Goal: Feedback & Contribution: Leave review/rating

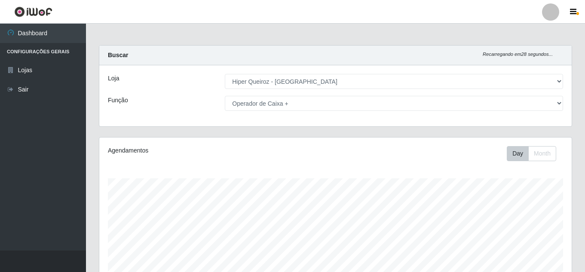
select select "513"
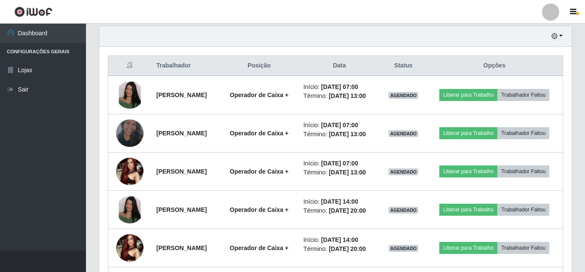
scroll to position [178, 472]
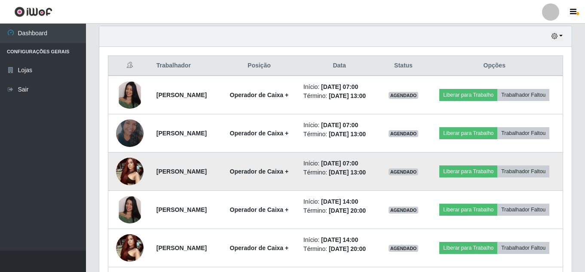
click at [129, 169] on img at bounding box center [130, 171] width 28 height 37
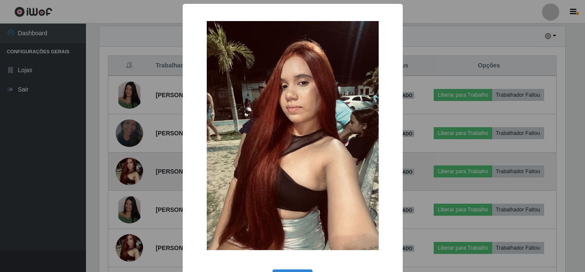
scroll to position [178, 468]
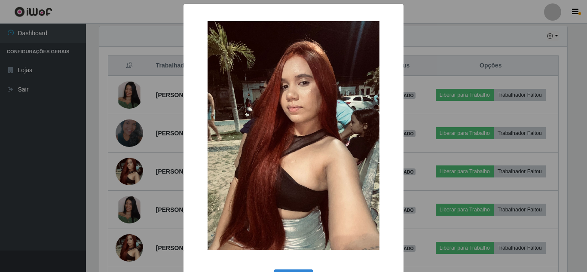
click at [144, 193] on div "× OK Cancel" at bounding box center [293, 136] width 587 height 272
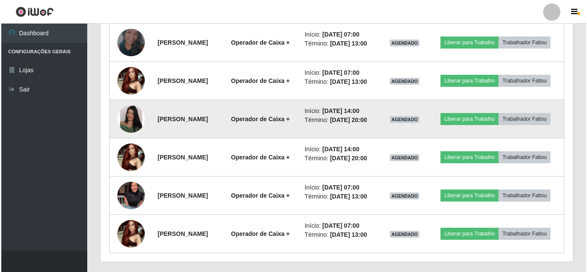
scroll to position [414, 0]
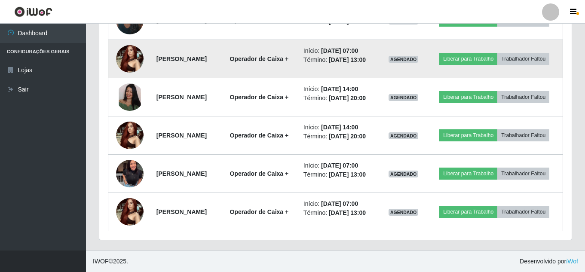
click at [126, 61] on img at bounding box center [130, 58] width 28 height 37
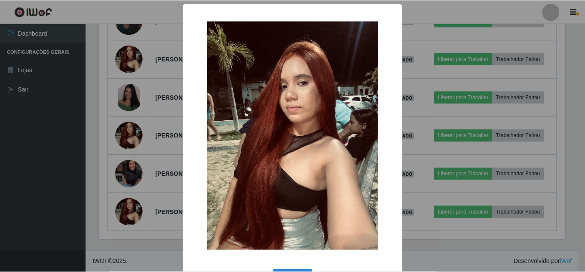
scroll to position [178, 468]
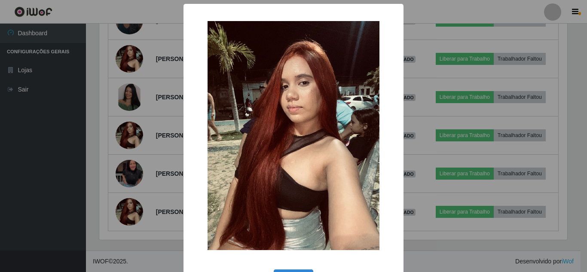
click at [323, 147] on img at bounding box center [294, 135] width 172 height 229
click at [67, 123] on div "× OK Cancel" at bounding box center [293, 136] width 587 height 272
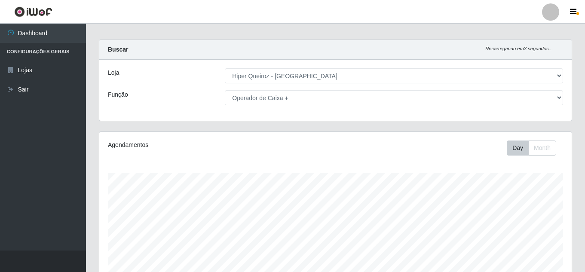
scroll to position [0, 0]
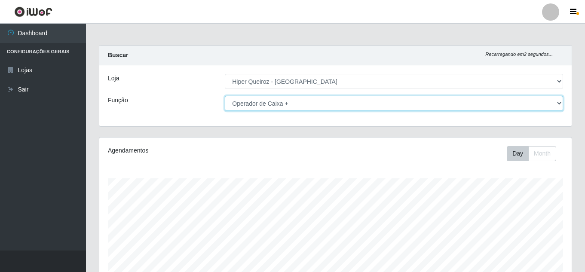
click at [312, 104] on select "[Selecione...] Embalador Embalador + Embalador ++ Operador de Caixa Operador de…" at bounding box center [394, 103] width 338 height 15
click at [225, 96] on select "[Selecione...] Embalador Embalador + Embalador ++ Operador de Caixa Operador de…" at bounding box center [394, 103] width 338 height 15
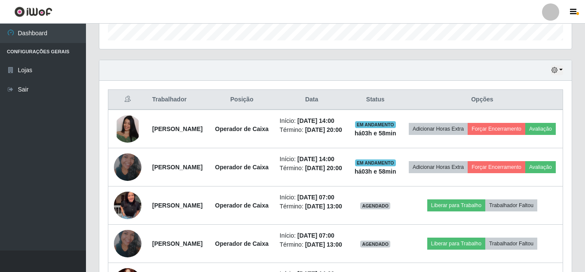
scroll to position [189, 0]
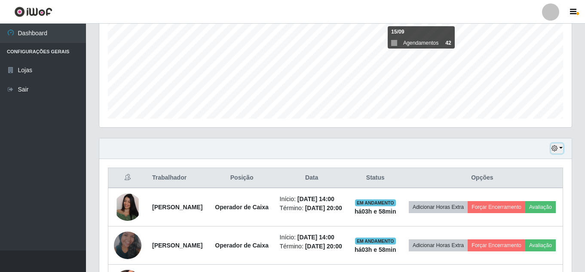
click at [553, 147] on icon "button" at bounding box center [554, 148] width 6 height 6
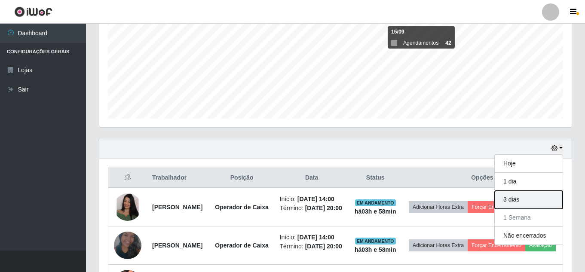
click at [518, 199] on button "3 dias" at bounding box center [529, 200] width 68 height 18
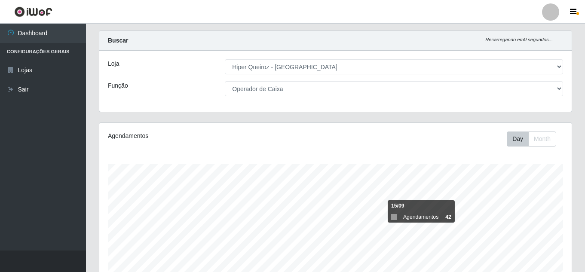
scroll to position [0, 0]
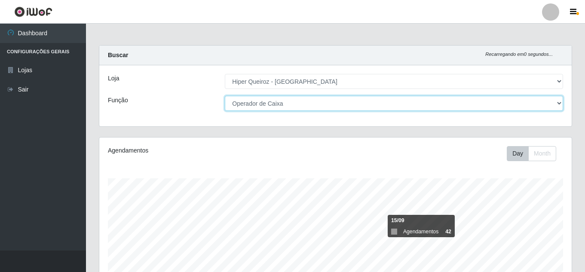
click at [322, 101] on select "[Selecione...] Embalador Embalador + Embalador ++ Operador de Caixa Operador de…" at bounding box center [394, 103] width 338 height 15
select select "1"
click at [225, 96] on select "[Selecione...] Embalador Embalador + Embalador ++ Operador de Caixa Operador de…" at bounding box center [394, 103] width 338 height 15
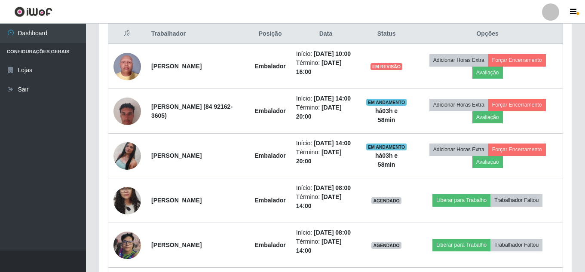
scroll to position [318, 0]
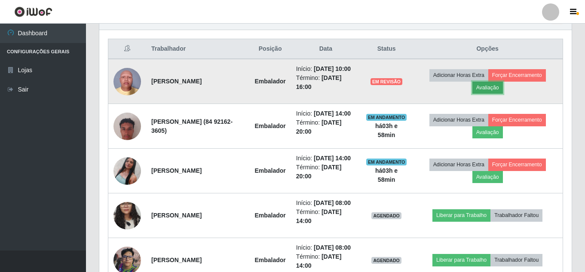
click at [503, 94] on button "Avaliação" at bounding box center [487, 88] width 31 height 12
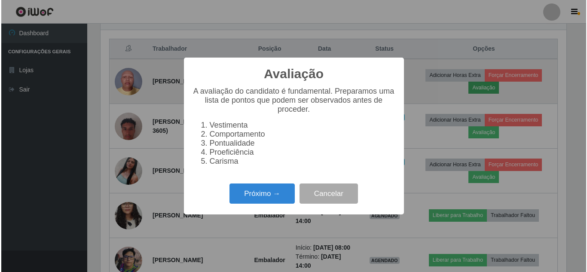
scroll to position [178, 468]
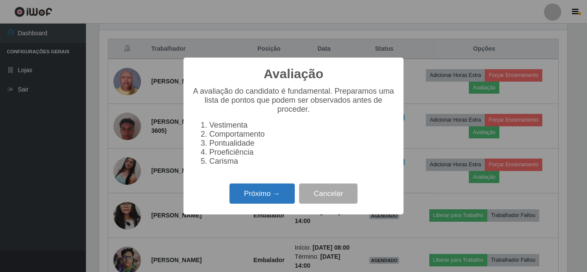
click at [275, 196] on button "Próximo →" at bounding box center [262, 194] width 65 height 20
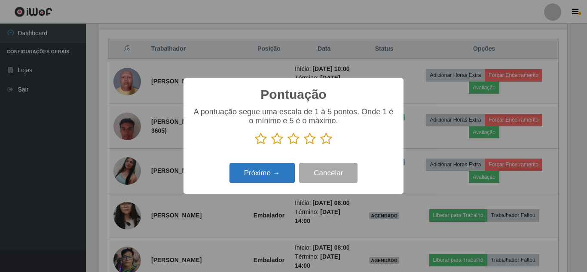
drag, startPoint x: 294, startPoint y: 141, endPoint x: 265, endPoint y: 165, distance: 38.1
click at [294, 144] on icon at bounding box center [294, 138] width 12 height 13
click at [288, 145] on input "radio" at bounding box center [288, 145] width 0 height 0
click at [257, 176] on button "Próximo →" at bounding box center [262, 173] width 65 height 20
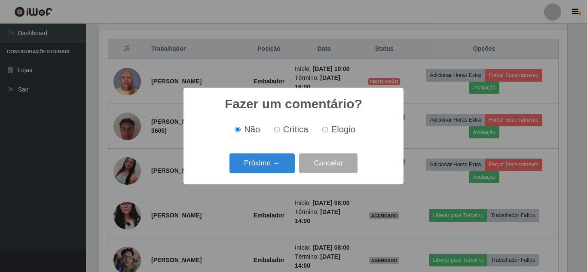
click at [323, 132] on input "Elogio" at bounding box center [325, 130] width 6 height 6
radio input "true"
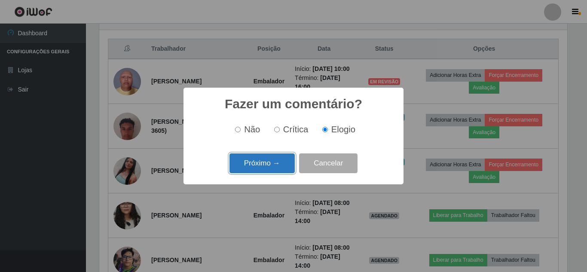
click at [266, 167] on button "Próximo →" at bounding box center [262, 163] width 65 height 20
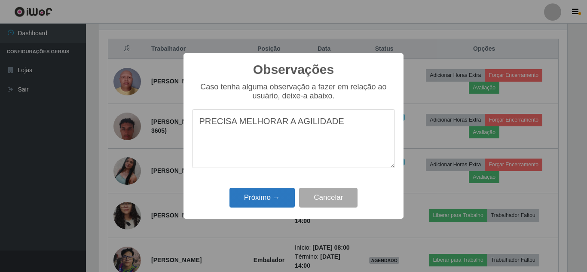
type textarea "PRECISA MELHORAR A AGILIDADE"
click at [264, 196] on button "Próximo →" at bounding box center [262, 198] width 65 height 20
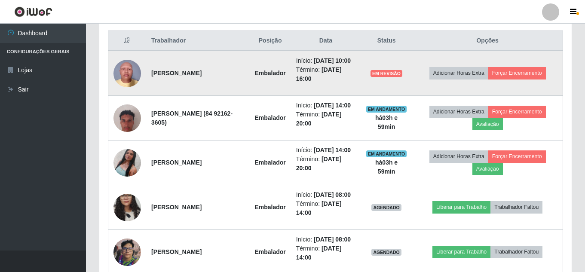
scroll to position [318, 0]
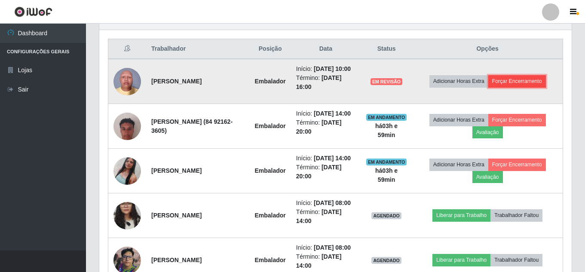
click at [517, 86] on button "Forçar Encerramento" at bounding box center [517, 81] width 58 height 12
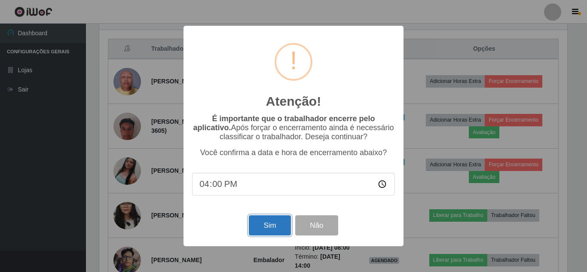
click at [270, 229] on button "Sim" at bounding box center [270, 225] width 42 height 20
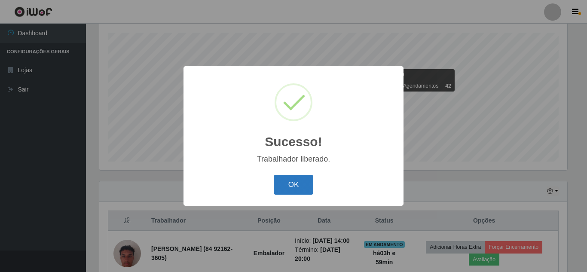
click at [306, 189] on button "OK" at bounding box center [294, 185] width 40 height 20
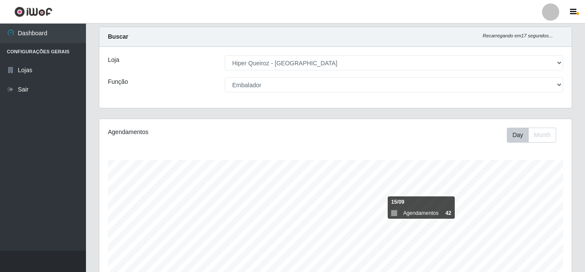
scroll to position [0, 0]
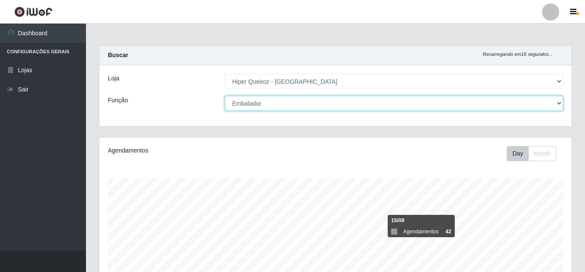
drag, startPoint x: 275, startPoint y: 103, endPoint x: 270, endPoint y: 110, distance: 8.0
click at [275, 103] on select "[Selecione...] Embalador Embalador + Embalador ++ Operador de Caixa Operador de…" at bounding box center [394, 103] width 338 height 15
click at [225, 96] on select "[Selecione...] Embalador Embalador + Embalador ++ Operador de Caixa Operador de…" at bounding box center [394, 103] width 338 height 15
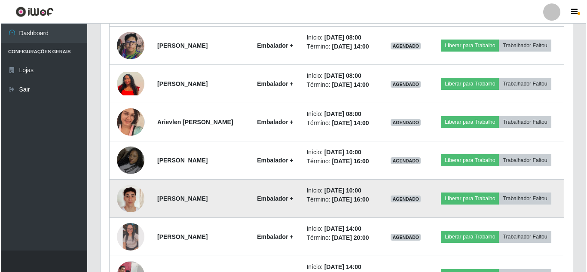
scroll to position [404, 0]
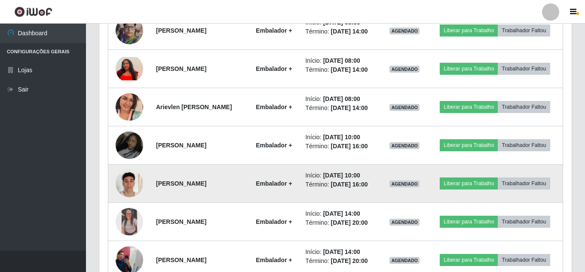
click at [123, 187] on img at bounding box center [130, 183] width 28 height 49
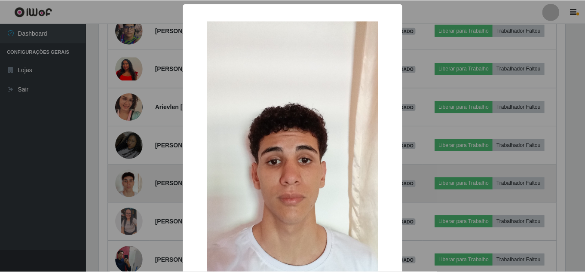
scroll to position [178, 468]
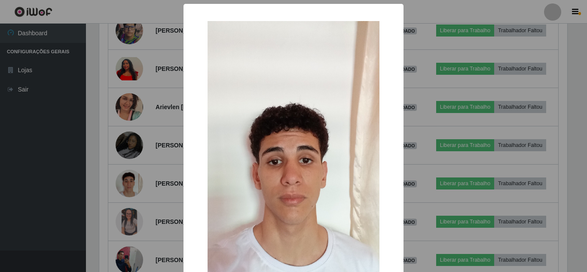
click at [168, 193] on div "× OK Cancel" at bounding box center [293, 136] width 587 height 272
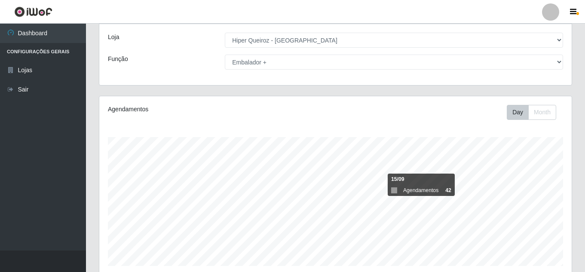
scroll to position [0, 0]
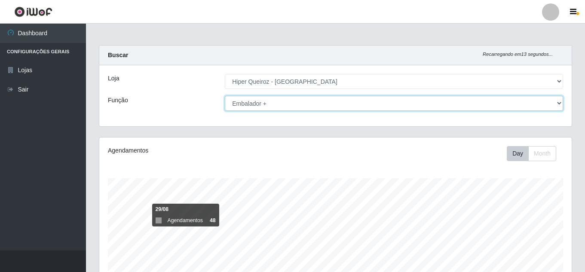
click at [254, 101] on select "[Selecione...] Embalador Embalador + Embalador ++ Operador de Caixa Operador de…" at bounding box center [394, 103] width 338 height 15
click at [225, 96] on select "[Selecione...] Embalador Embalador + Embalador ++ Operador de Caixa Operador de…" at bounding box center [394, 103] width 338 height 15
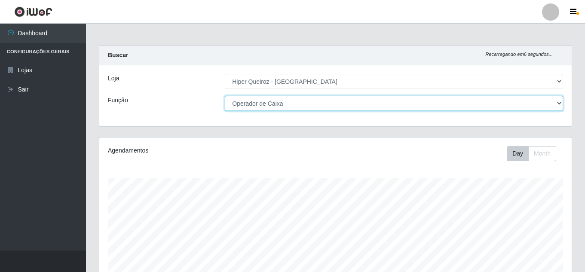
click at [275, 106] on select "[Selecione...] Embalador Embalador + Embalador ++ Operador de Caixa Operador de…" at bounding box center [394, 103] width 338 height 15
select select "72"
click at [225, 96] on select "[Selecione...] Embalador Embalador + Embalador ++ Operador de Caixa Operador de…" at bounding box center [394, 103] width 338 height 15
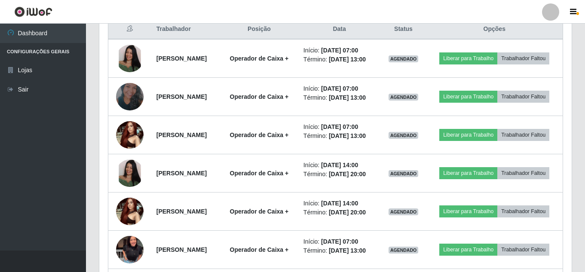
scroll to position [361, 0]
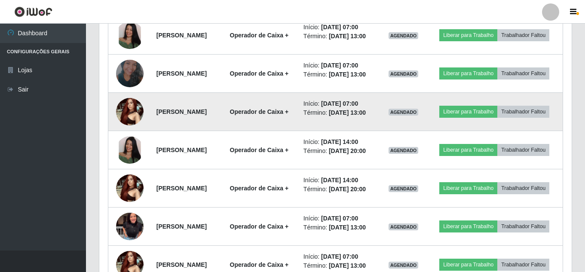
click at [130, 112] on img at bounding box center [130, 111] width 28 height 37
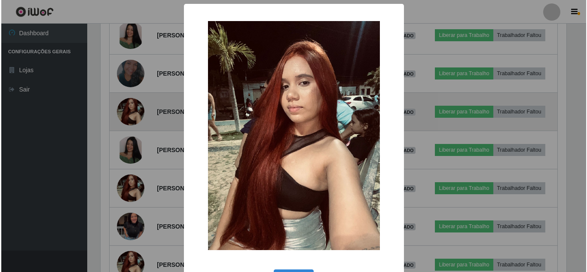
scroll to position [178, 468]
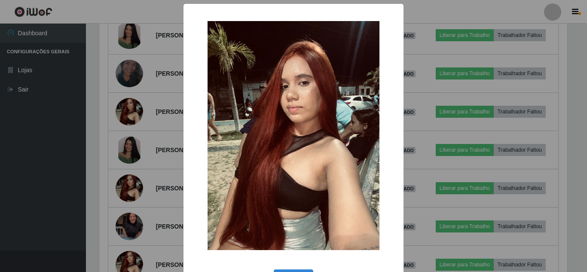
click at [275, 138] on img at bounding box center [294, 135] width 172 height 229
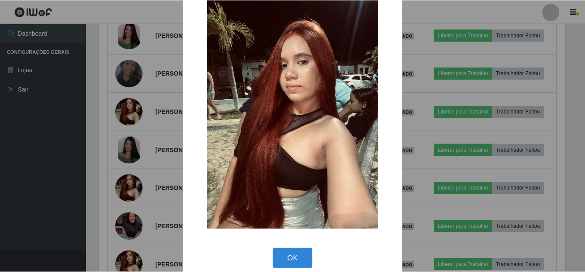
scroll to position [32, 0]
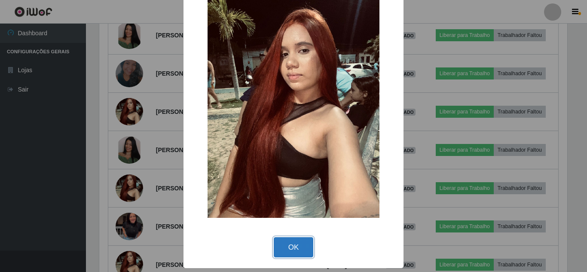
click at [296, 244] on button "OK" at bounding box center [294, 247] width 40 height 20
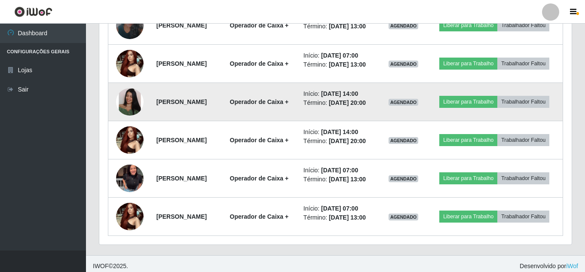
scroll to position [414, 0]
